Goal: Task Accomplishment & Management: Manage account settings

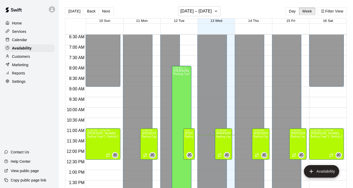
scroll to position [86, 0]
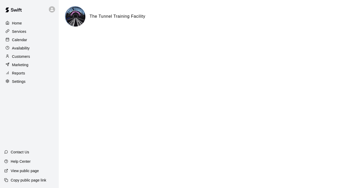
click at [23, 84] on p "Settings" at bounding box center [19, 81] width 14 height 5
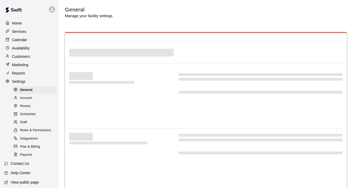
select select "**"
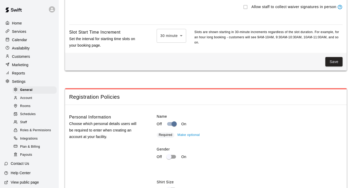
scroll to position [568, 0]
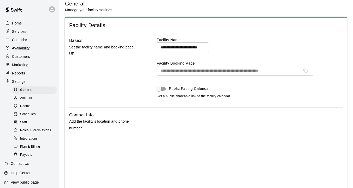
scroll to position [0, 0]
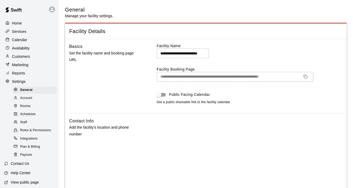
click at [30, 149] on span "Plan & Billing" at bounding box center [30, 147] width 20 height 5
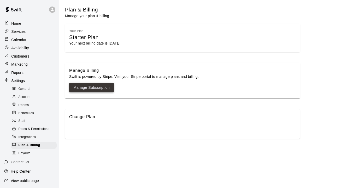
click at [86, 91] on link "Manage Subscription" at bounding box center [91, 88] width 36 height 7
click at [32, 156] on div "Payouts" at bounding box center [34, 153] width 46 height 7
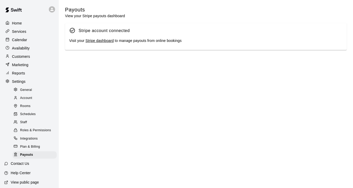
click at [97, 42] on link "Stripe dashboard" at bounding box center [99, 41] width 28 height 4
click at [97, 43] on link "Stripe dashboard" at bounding box center [99, 41] width 28 height 4
click at [24, 29] on p "Services" at bounding box center [19, 31] width 14 height 5
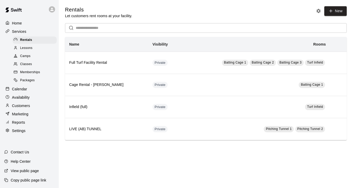
click at [27, 64] on span "Classes" at bounding box center [26, 64] width 12 height 5
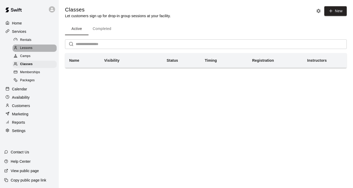
click at [30, 51] on div "Lessons" at bounding box center [35, 48] width 44 height 7
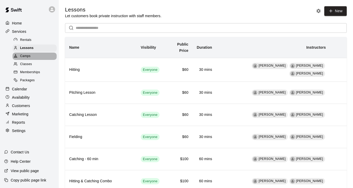
click at [30, 58] on span "Camps" at bounding box center [25, 56] width 10 height 5
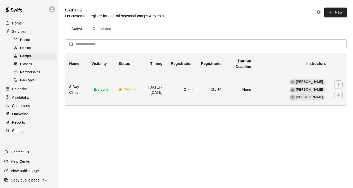
click at [238, 96] on td "None" at bounding box center [240, 89] width 30 height 31
